Goal: Task Accomplishment & Management: Use online tool/utility

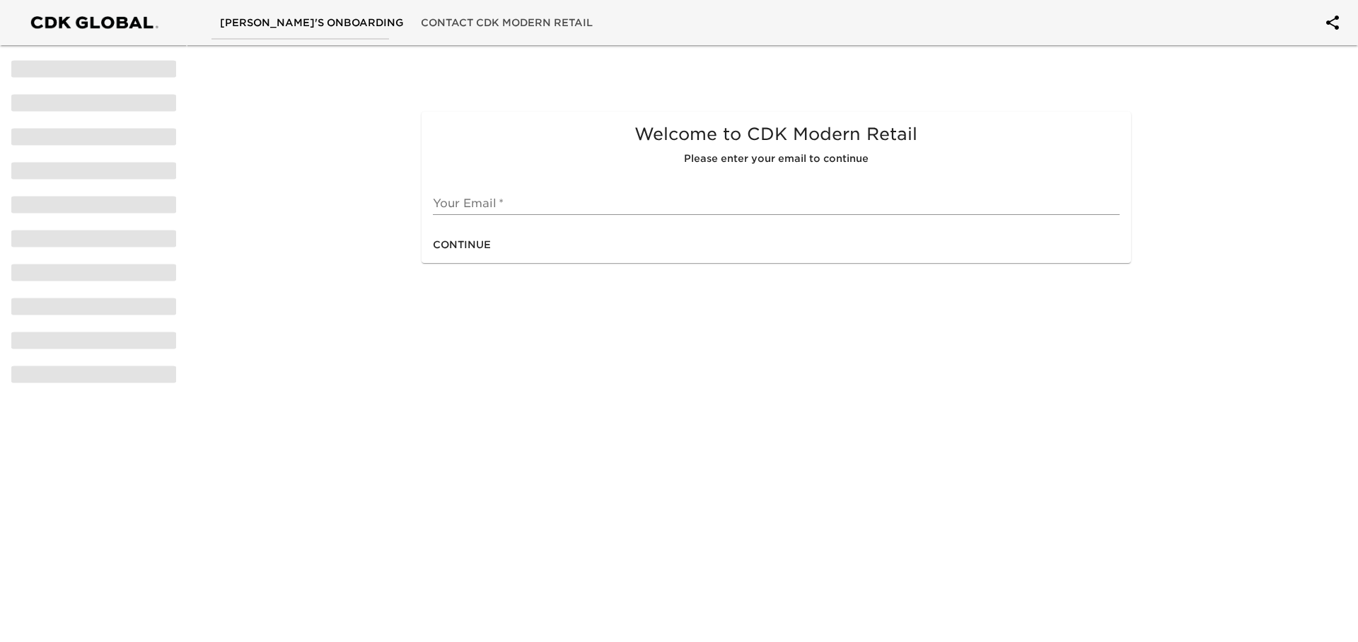
click at [514, 204] on input "text" at bounding box center [776, 203] width 686 height 23
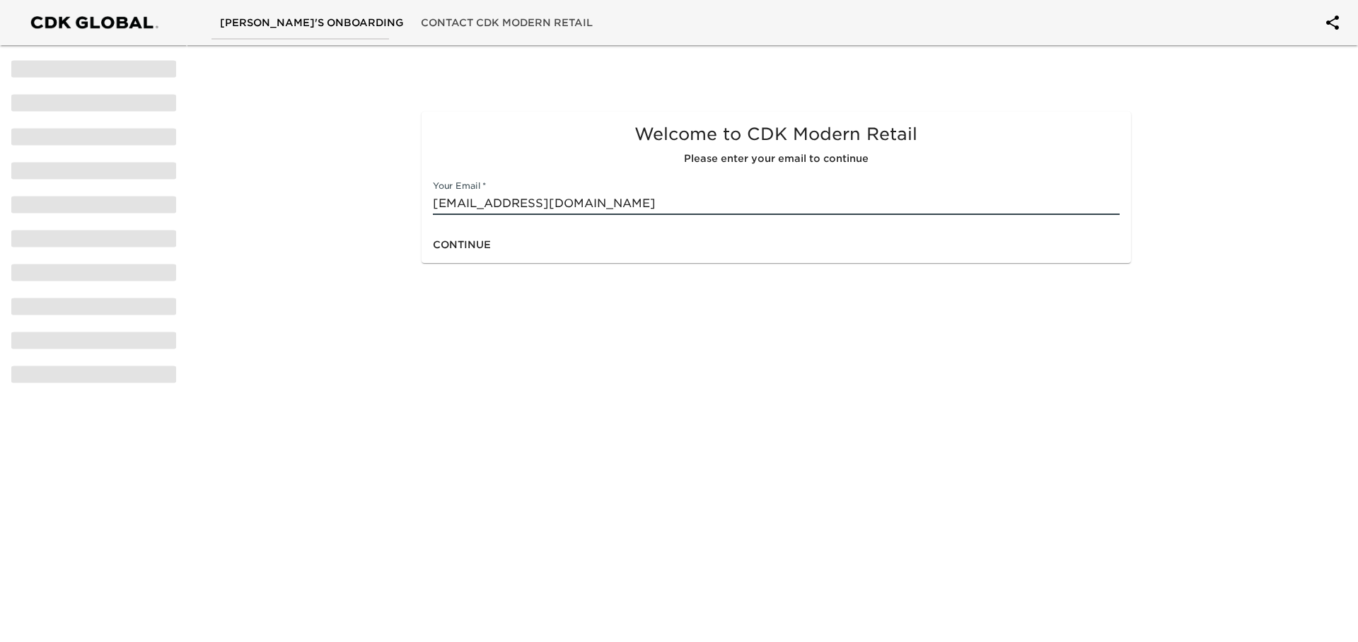
type input "[EMAIL_ADDRESS][DOMAIN_NAME]"
click at [454, 245] on span "Continue" at bounding box center [462, 245] width 58 height 18
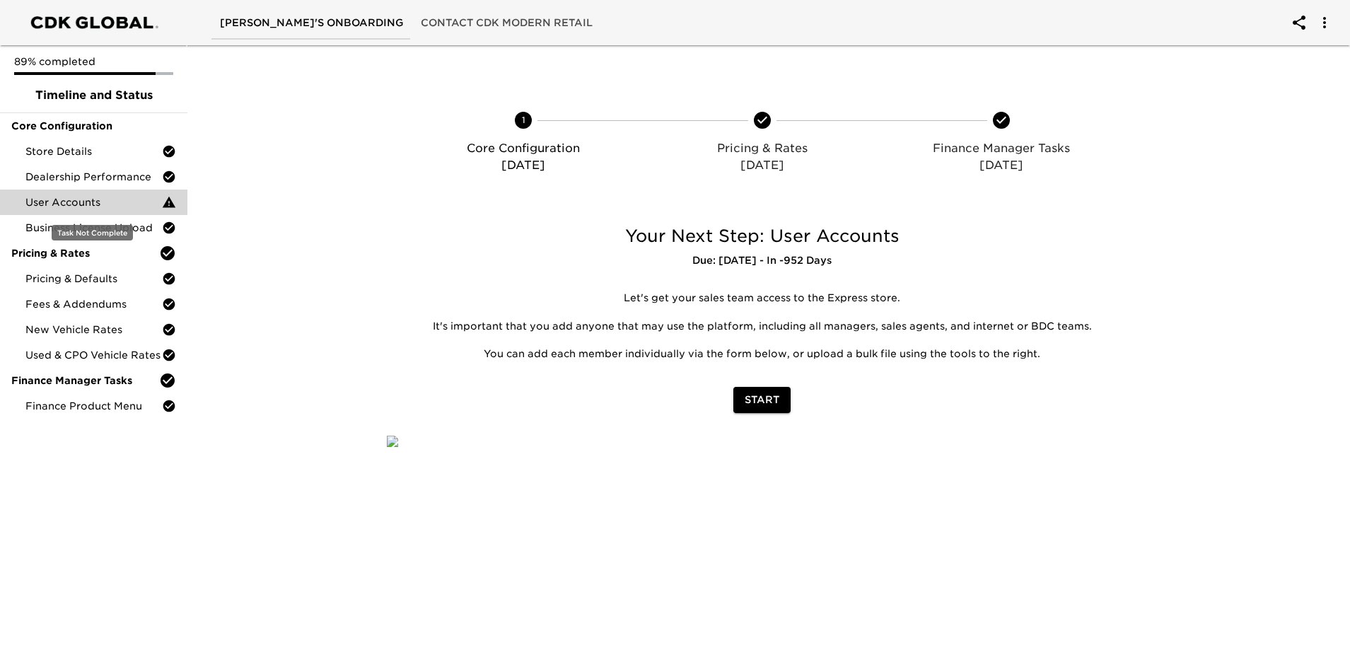
click at [101, 202] on span "User Accounts" at bounding box center [93, 202] width 136 height 14
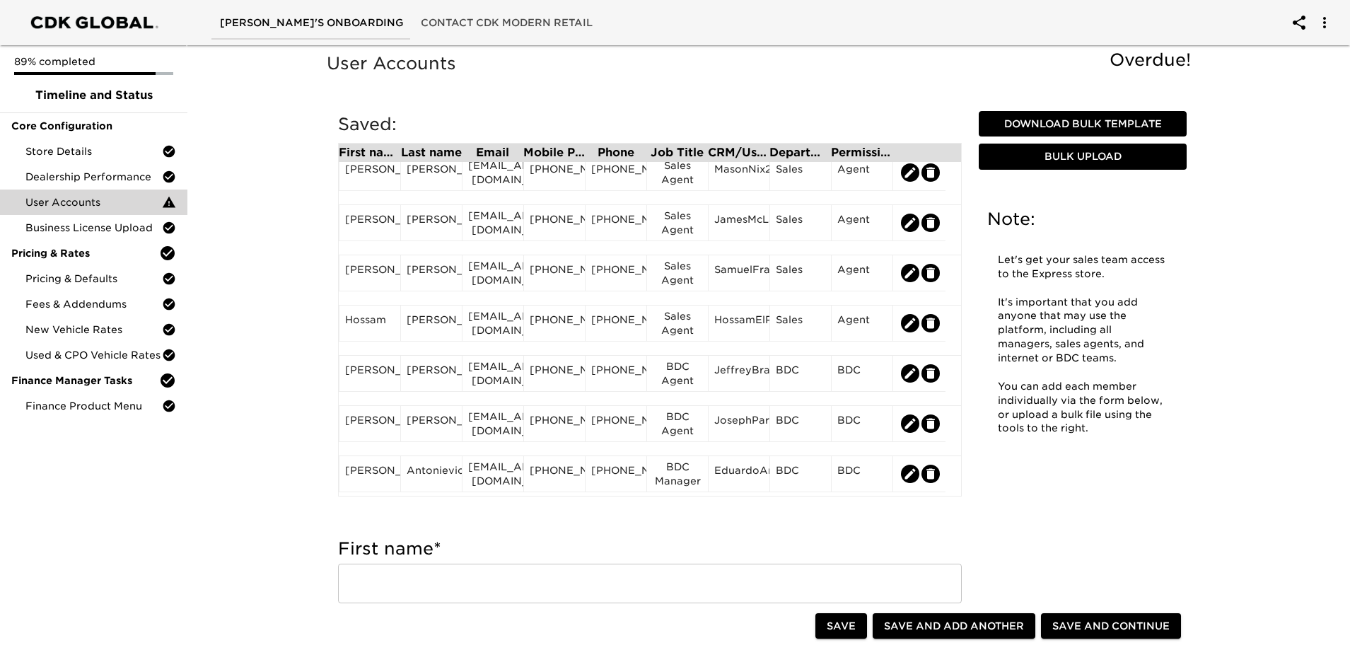
scroll to position [218, 0]
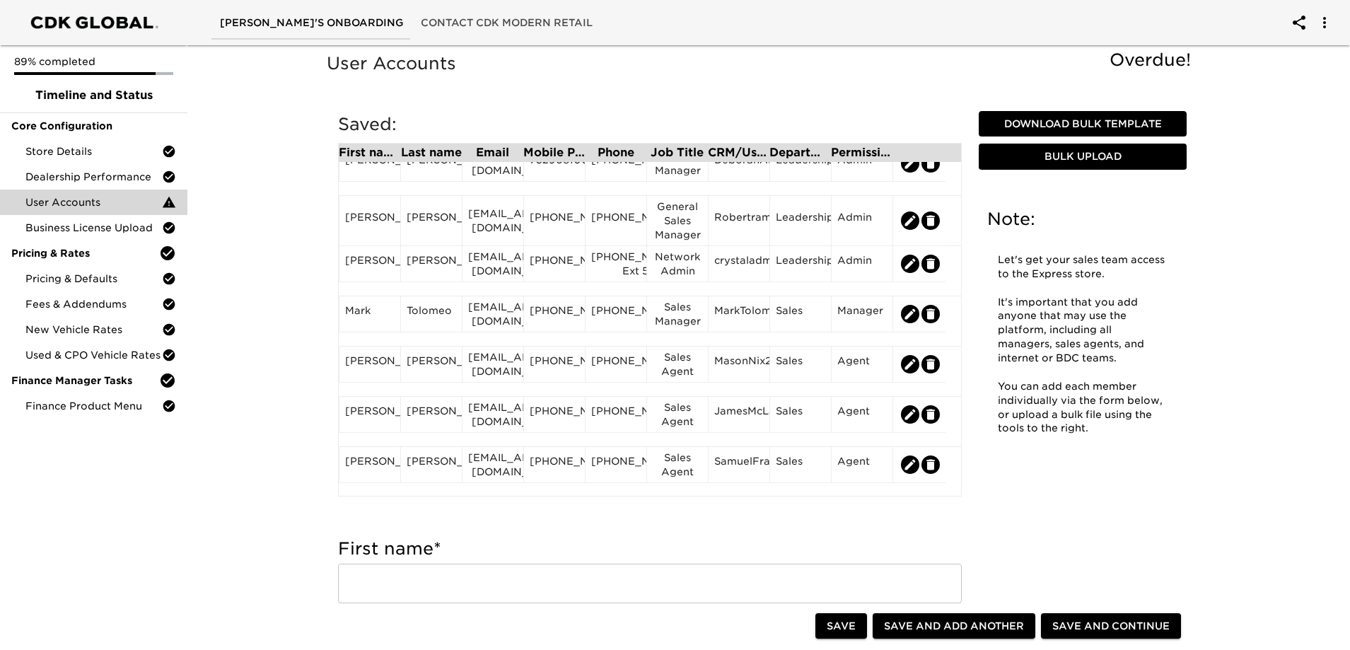
drag, startPoint x: 523, startPoint y: 150, endPoint x: 633, endPoint y: 150, distance: 109.6
click at [633, 150] on div "First name Last name Email Mobile Phone Phone Job Title CRM/User ID Department …" at bounding box center [650, 320] width 624 height 354
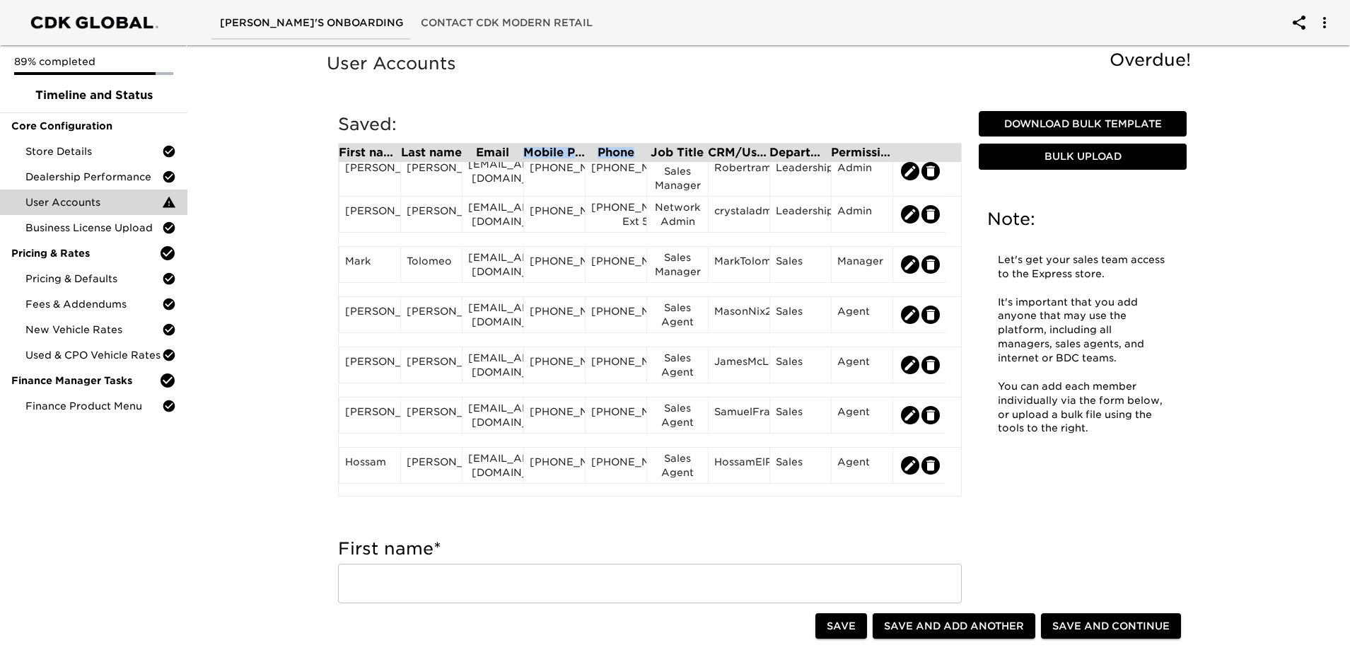
scroll to position [54, 0]
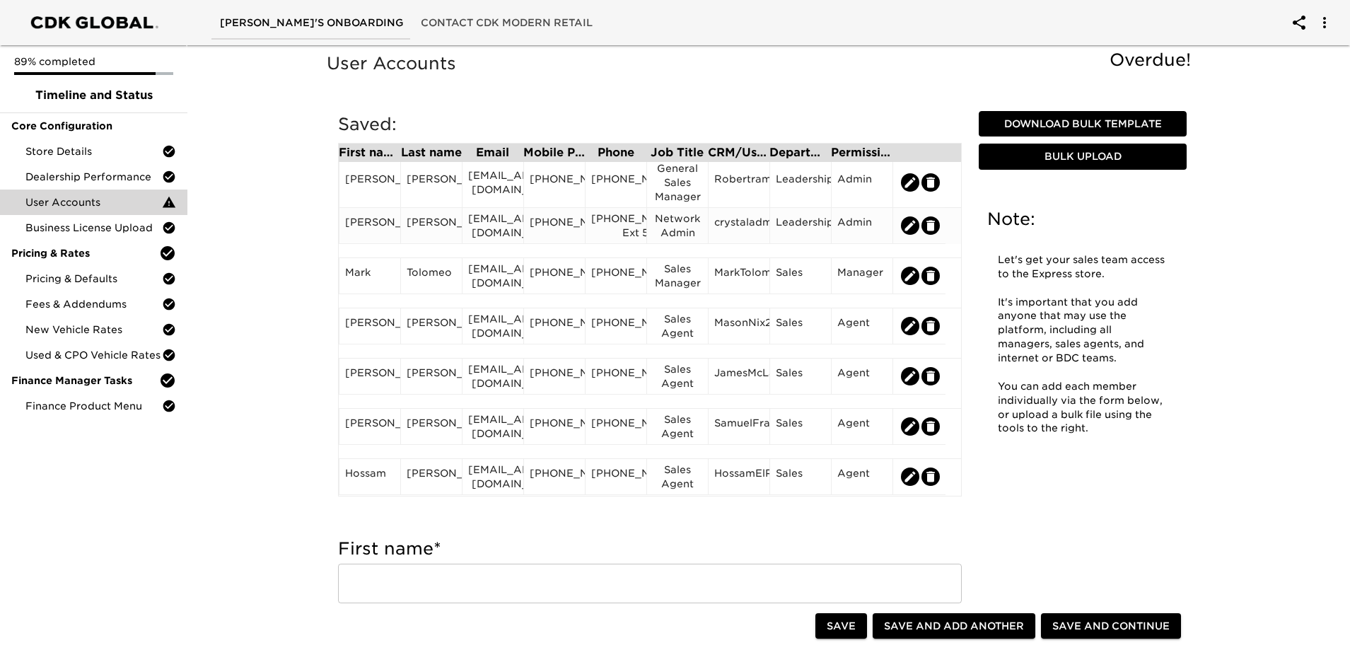
click at [503, 233] on div "[EMAIL_ADDRESS][DOMAIN_NAME]" at bounding box center [492, 225] width 49 height 28
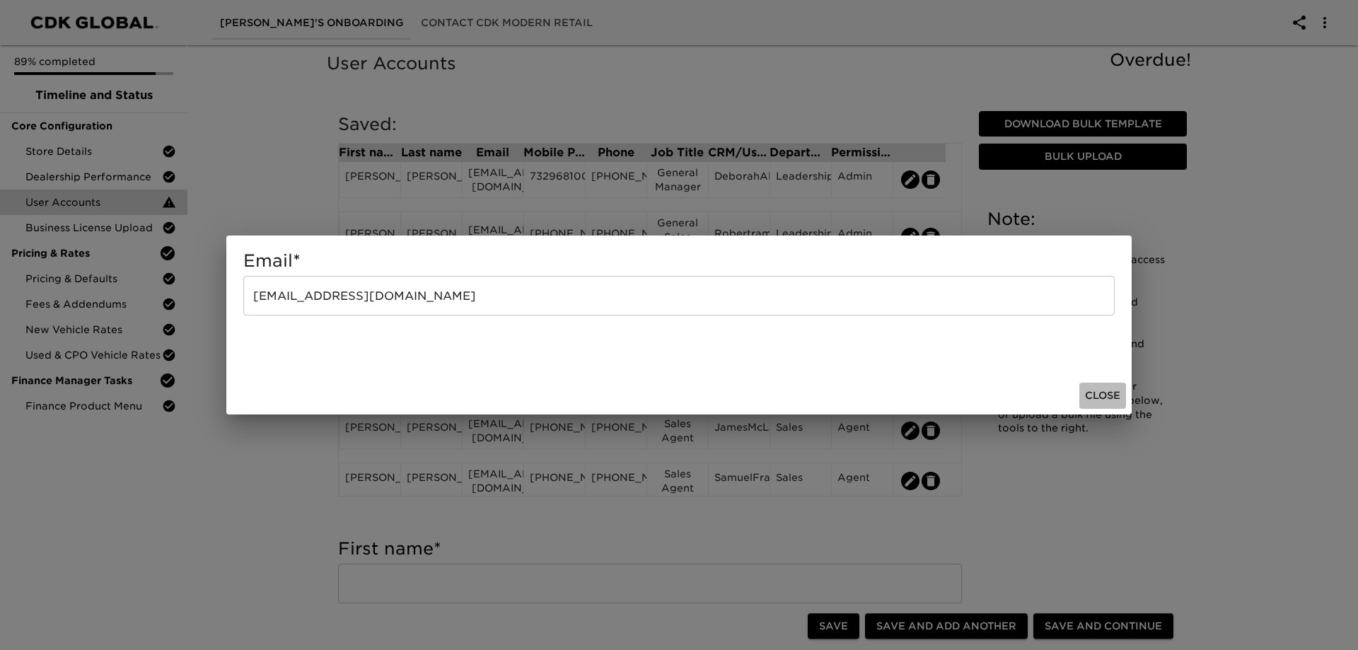
click at [1107, 398] on span "Close" at bounding box center [1102, 396] width 35 height 18
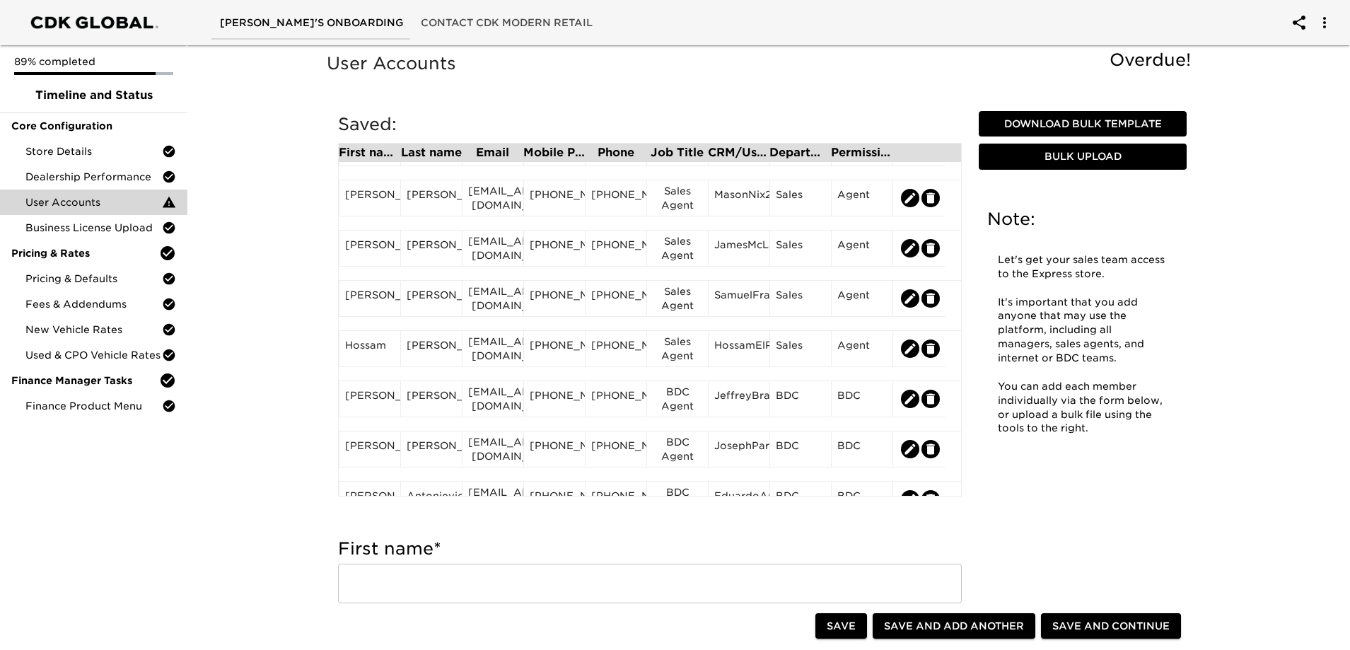
scroll to position [218, 0]
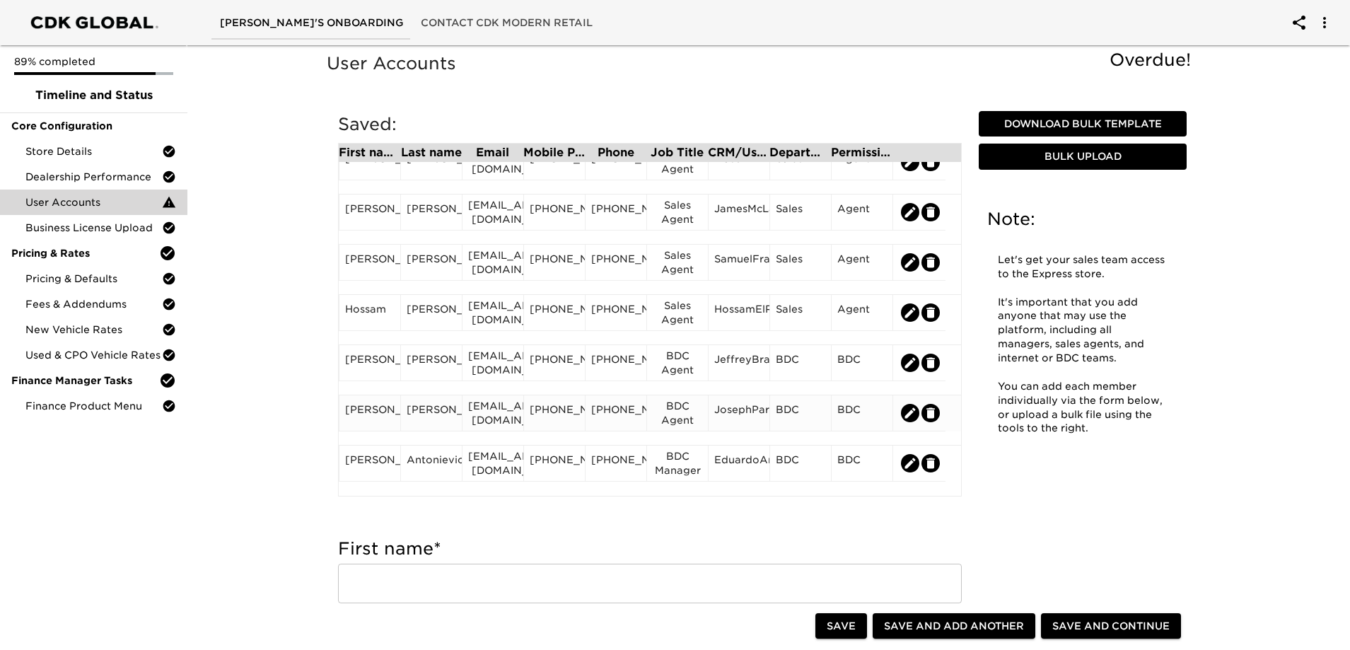
click at [496, 424] on div "[EMAIL_ADDRESS][DOMAIN_NAME]" at bounding box center [492, 413] width 49 height 28
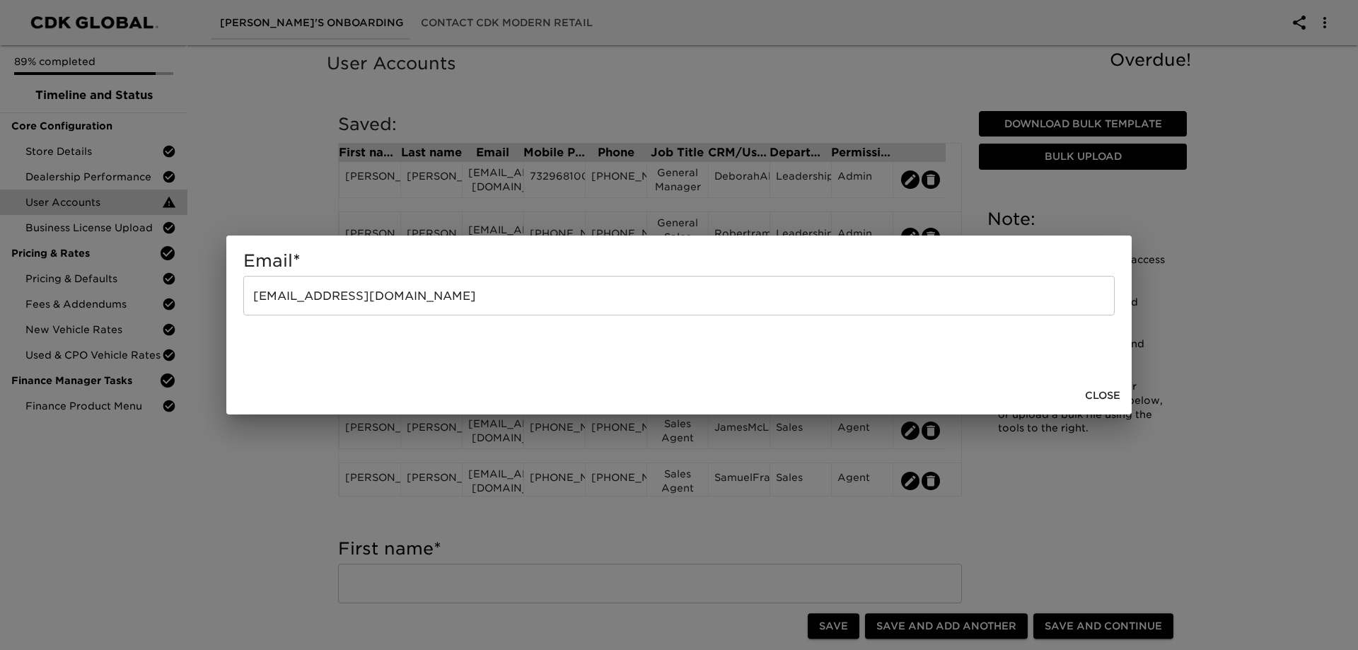
click at [1103, 395] on span "Close" at bounding box center [1102, 396] width 35 height 18
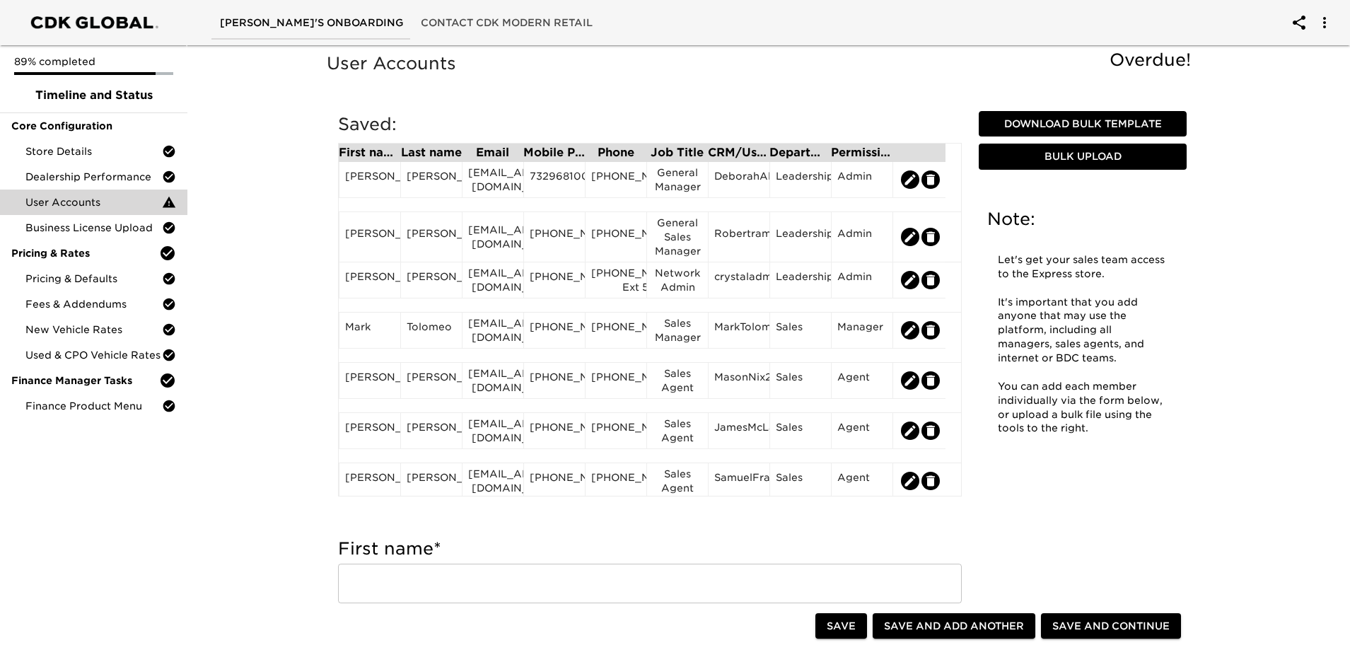
click at [1329, 21] on icon "account of current user" at bounding box center [1324, 22] width 17 height 17
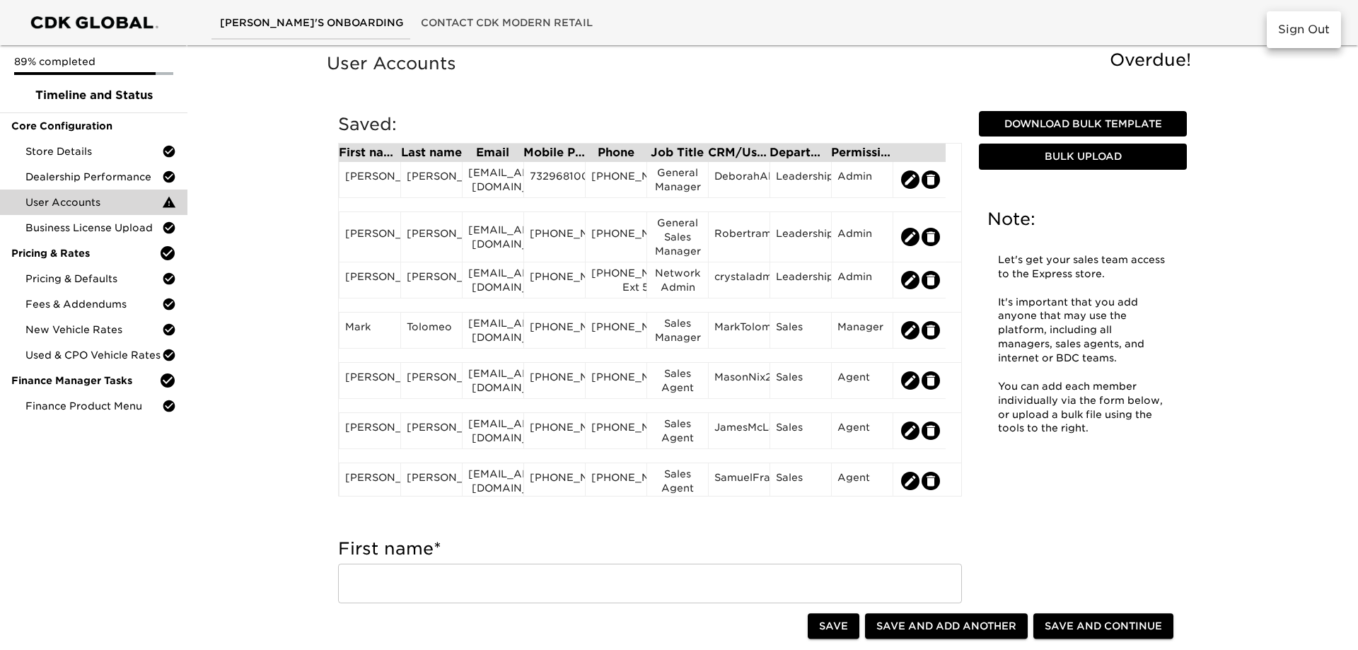
drag, startPoint x: 955, startPoint y: 217, endPoint x: 950, endPoint y: 267, distance: 50.5
click at [950, 267] on div at bounding box center [679, 325] width 1358 height 650
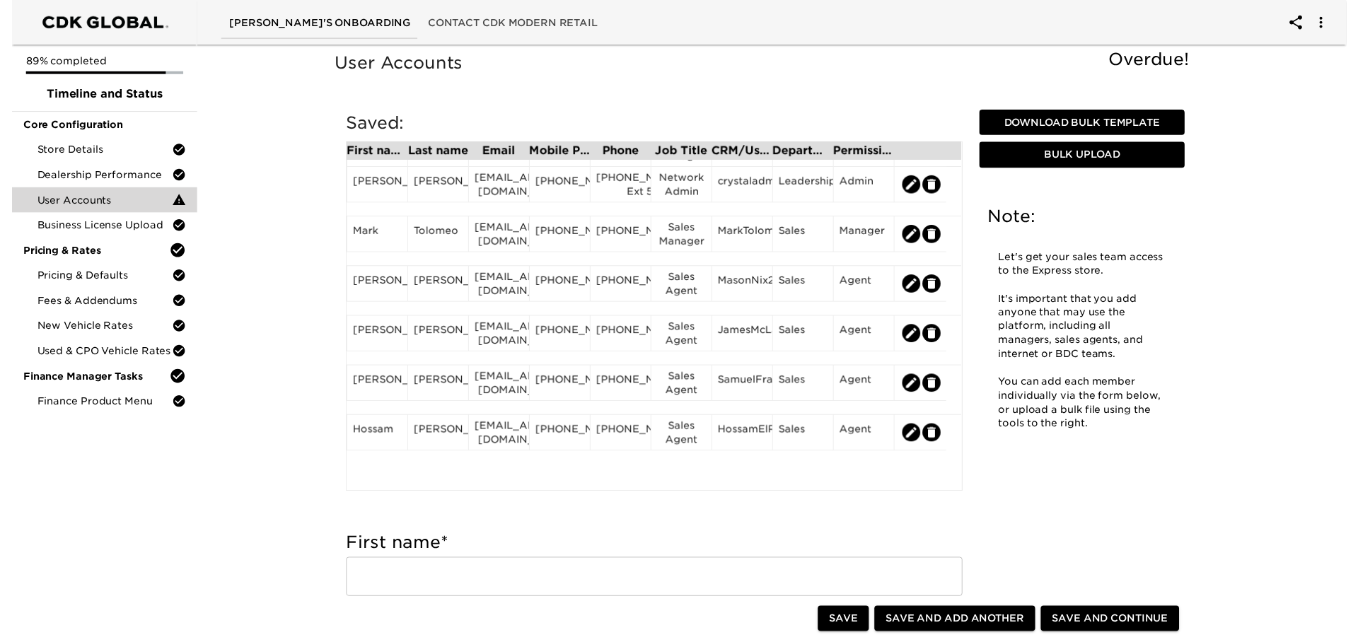
scroll to position [0, 0]
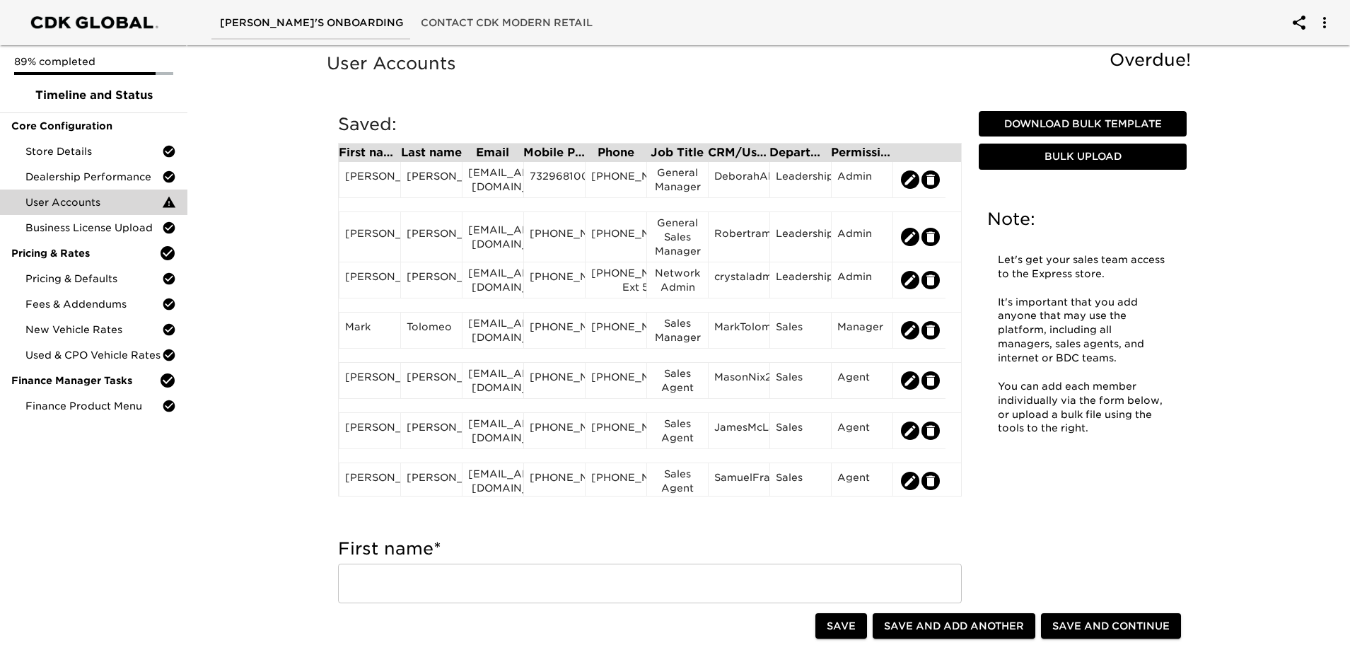
click at [1324, 24] on icon "account of current user" at bounding box center [1324, 22] width 3 height 11
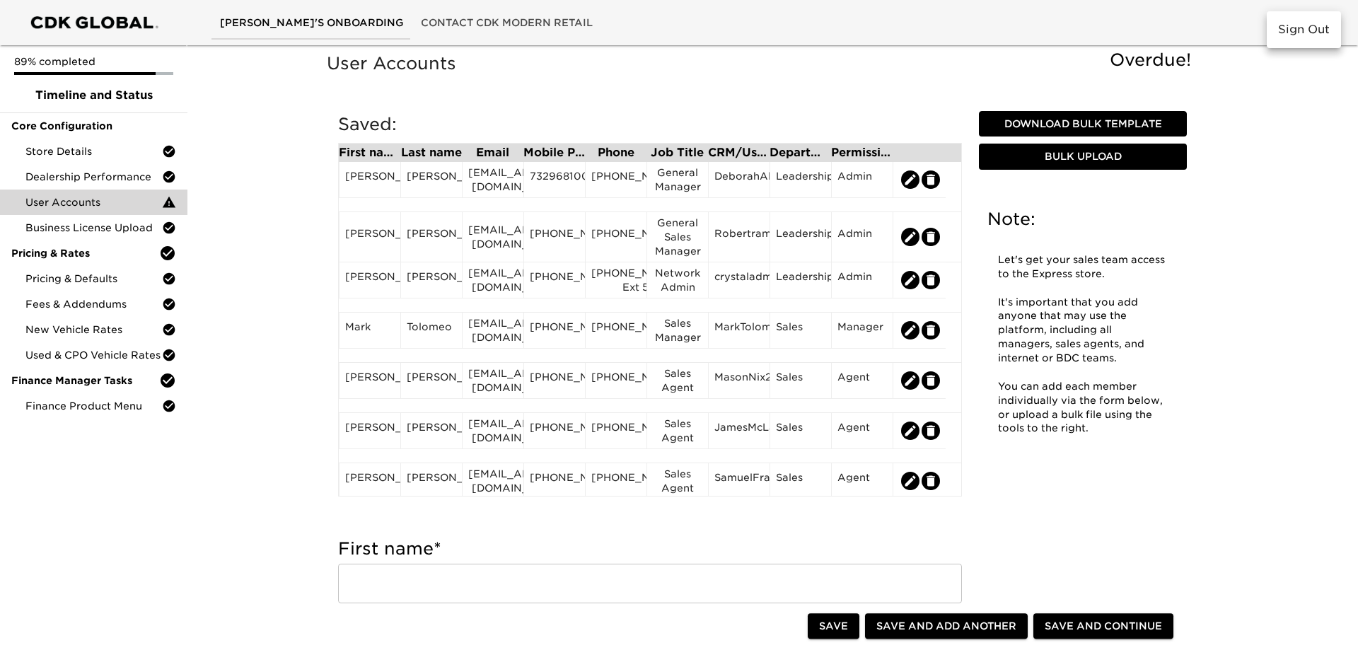
click at [1308, 32] on li "Sign Out" at bounding box center [1303, 29] width 74 height 25
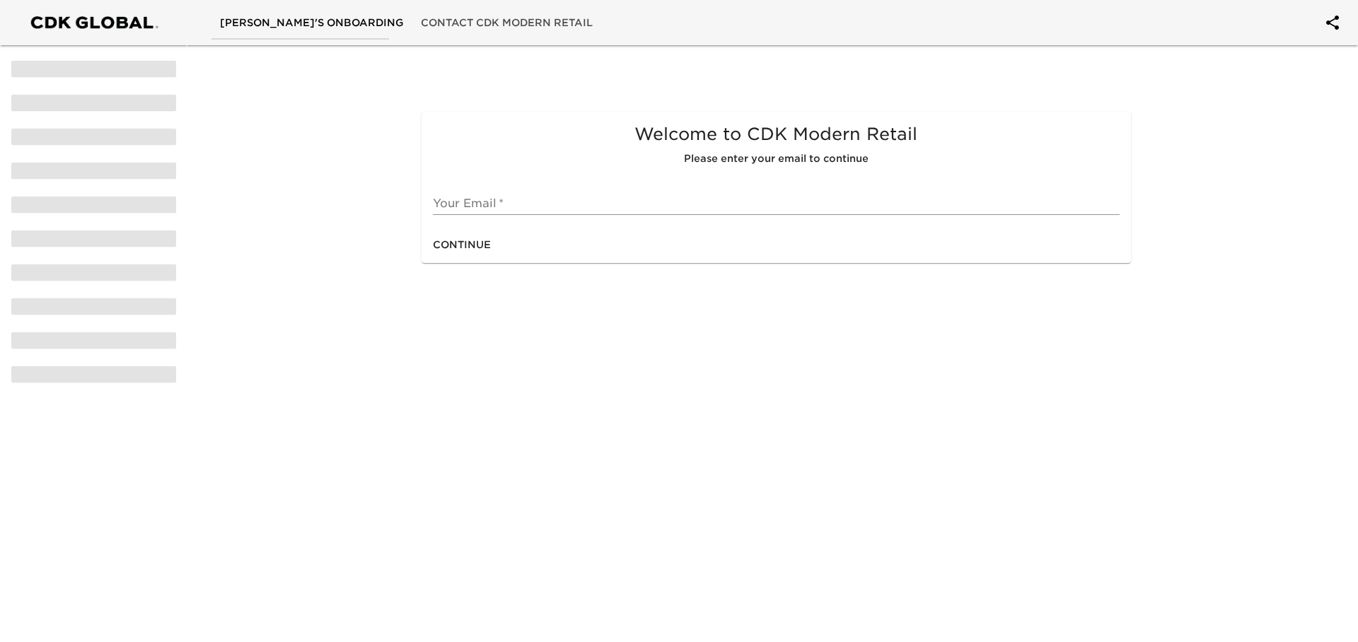
click at [626, 197] on input "text" at bounding box center [776, 203] width 686 height 23
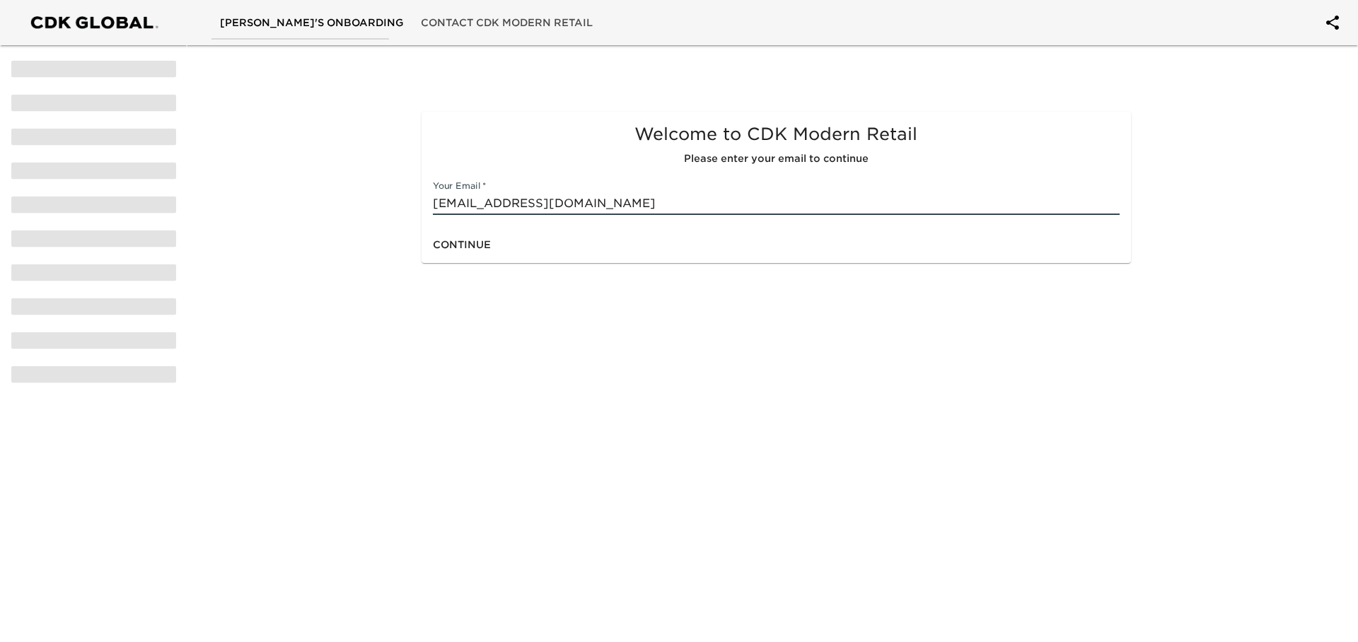
type input "[EMAIL_ADDRESS][DOMAIN_NAME]"
click at [455, 245] on span "Continue" at bounding box center [462, 245] width 58 height 18
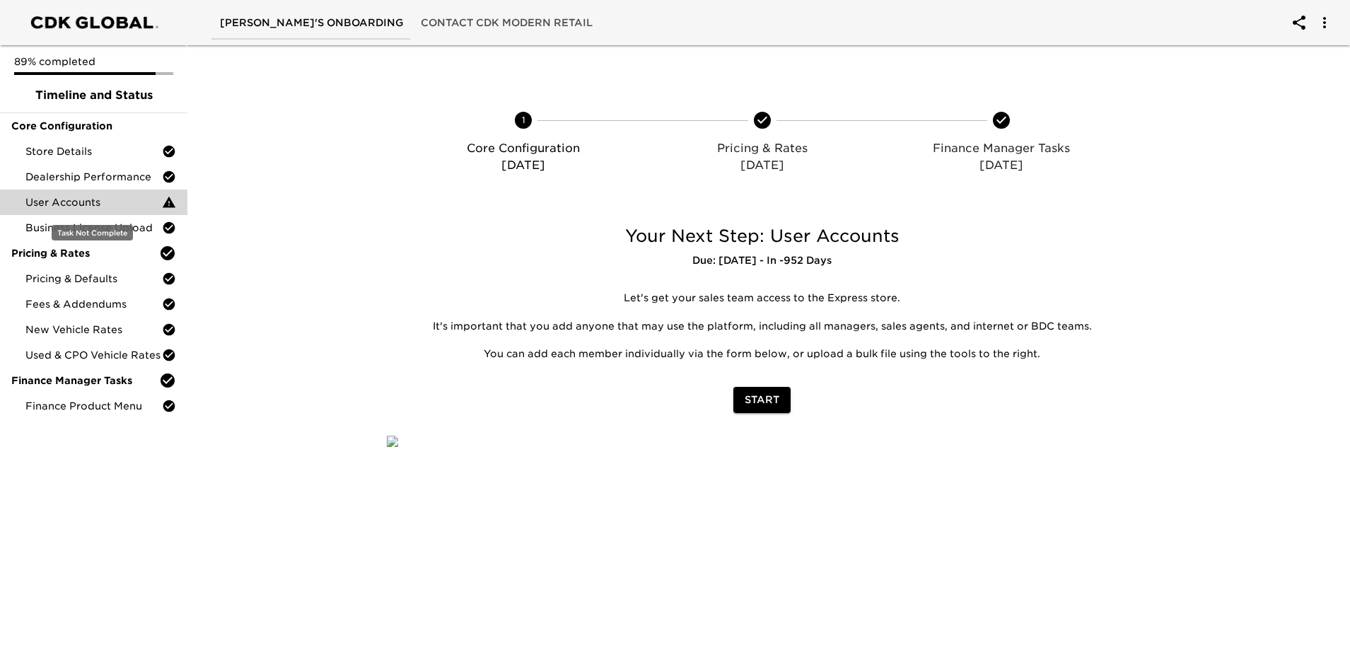
click at [87, 200] on span "User Accounts" at bounding box center [93, 202] width 136 height 14
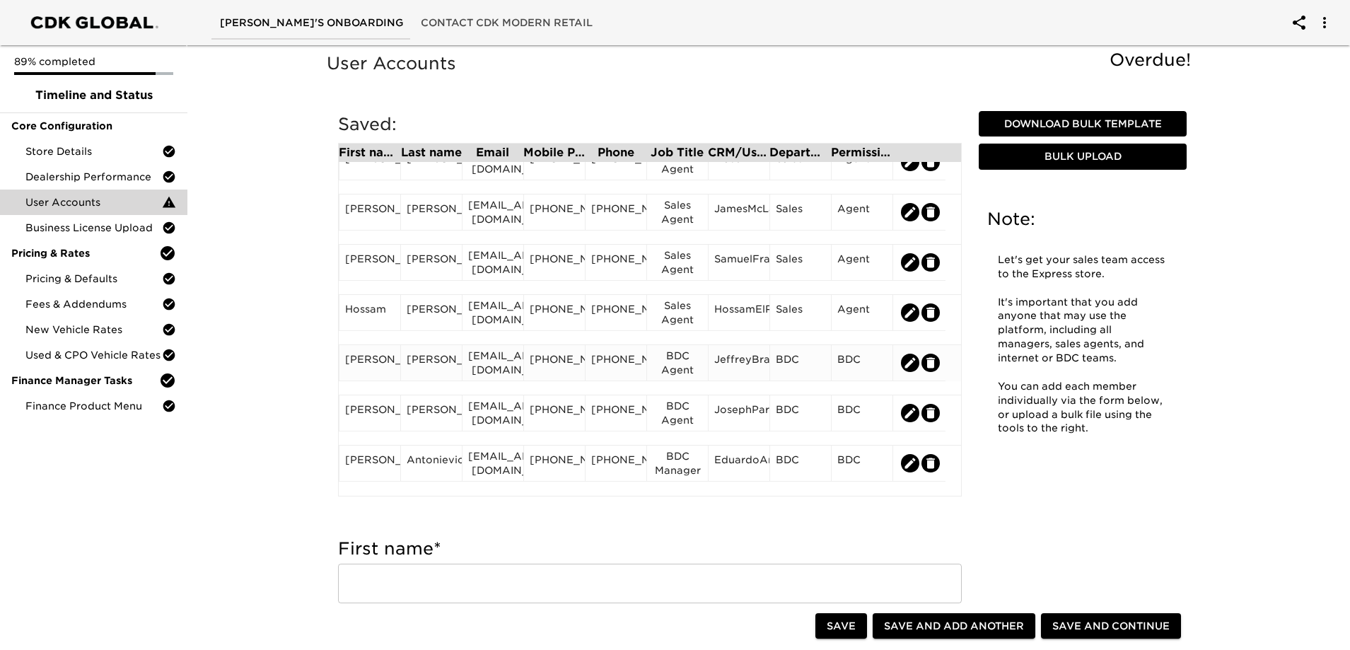
click at [484, 363] on div "[EMAIL_ADDRESS][DOMAIN_NAME]" at bounding box center [492, 363] width 49 height 28
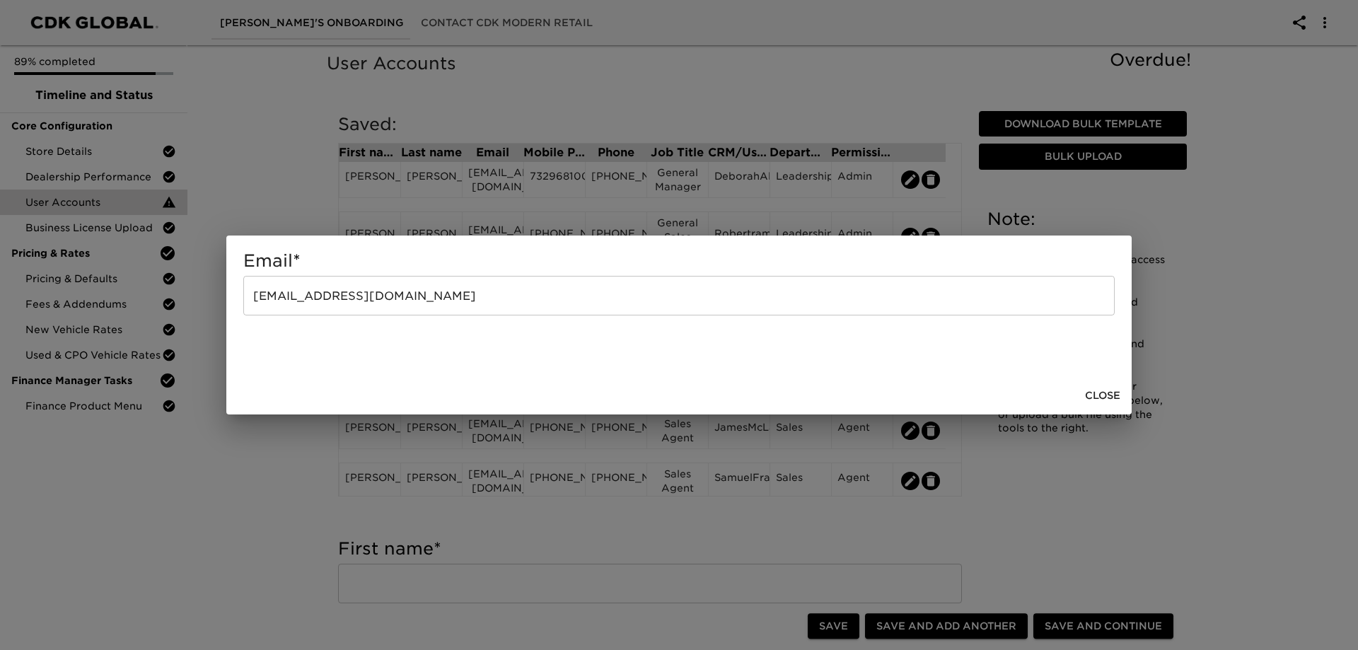
click at [1105, 395] on span "Close" at bounding box center [1102, 396] width 35 height 18
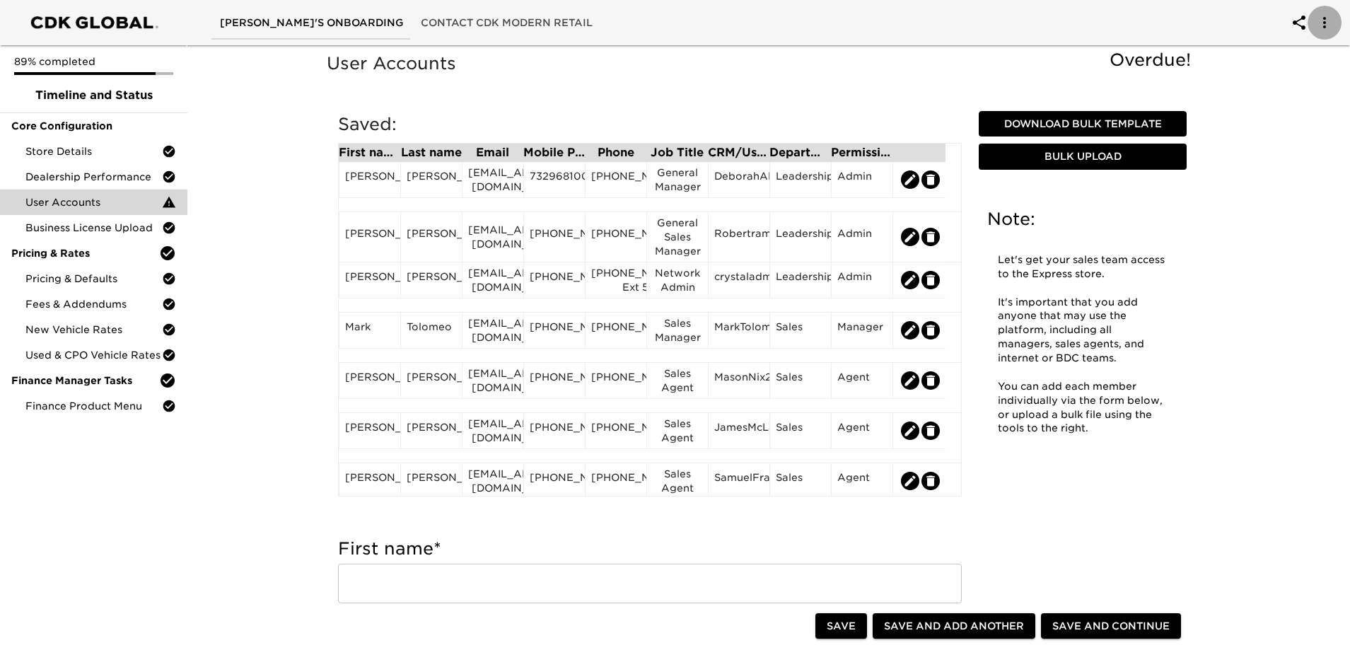
click at [1324, 27] on icon "account of current user" at bounding box center [1324, 22] width 3 height 11
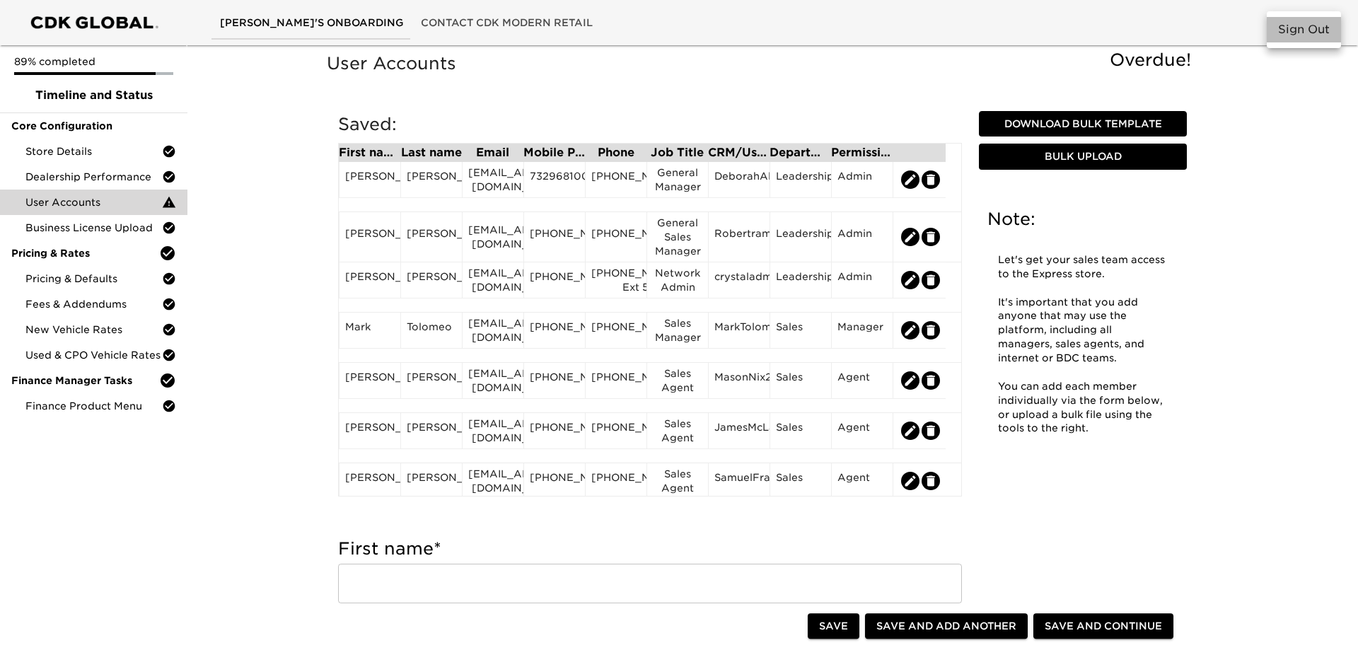
click at [1303, 37] on li "Sign Out" at bounding box center [1303, 29] width 74 height 25
